Goal: Information Seeking & Learning: Learn about a topic

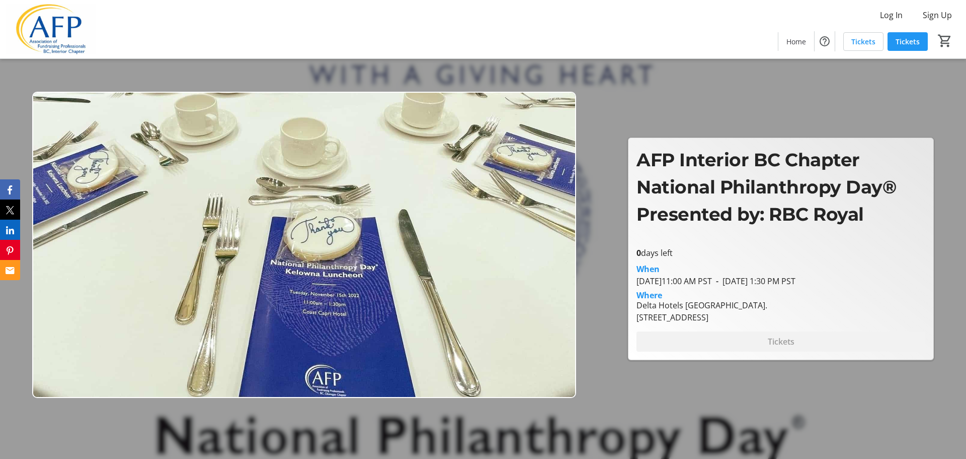
click at [866, 213] on p "AFP Interior BC Chapter National Philanthropy Day® Presented by: RBC Royal" at bounding box center [781, 187] width 289 height 82
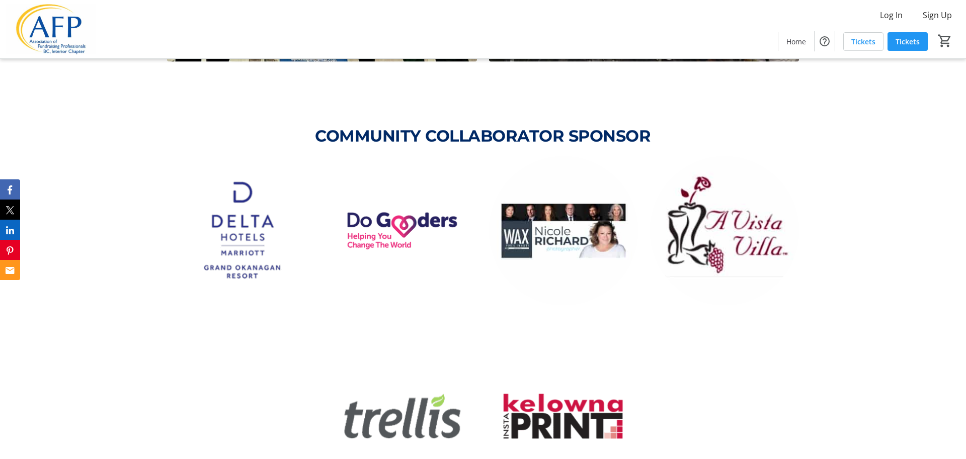
scroll to position [2000, 0]
